Goal: Task Accomplishment & Management: Complete application form

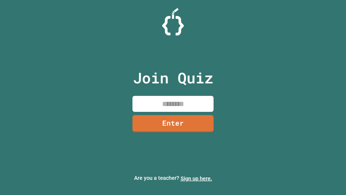
click at [196, 178] on link "Sign up here." at bounding box center [197, 178] width 32 height 6
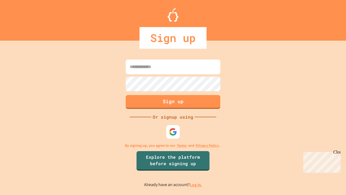
click at [196, 184] on link "Log in." at bounding box center [196, 185] width 12 height 6
